Goal: Task Accomplishment & Management: Manage account settings

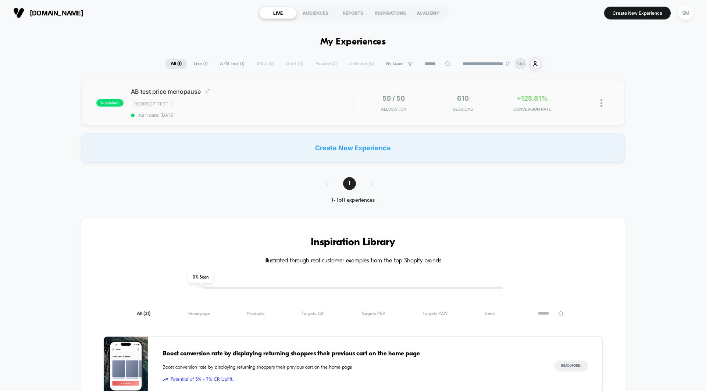
click at [269, 96] on div "AB test price menopause Click to edit experience details Click to edit experien…" at bounding box center [242, 103] width 222 height 30
